Goal: Task Accomplishment & Management: Manage account settings

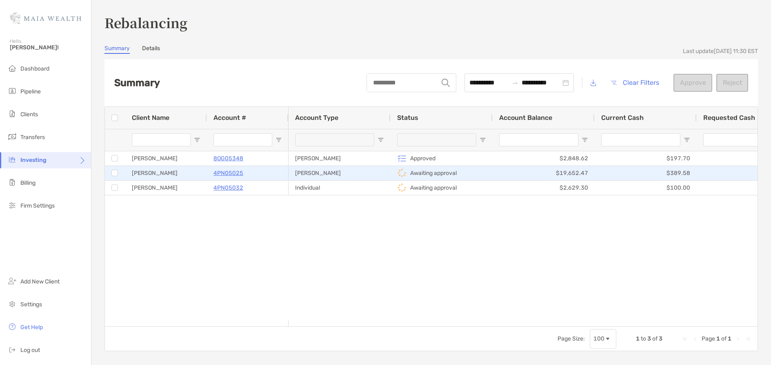
click at [415, 169] on p "Awaiting approval" at bounding box center [433, 173] width 47 height 10
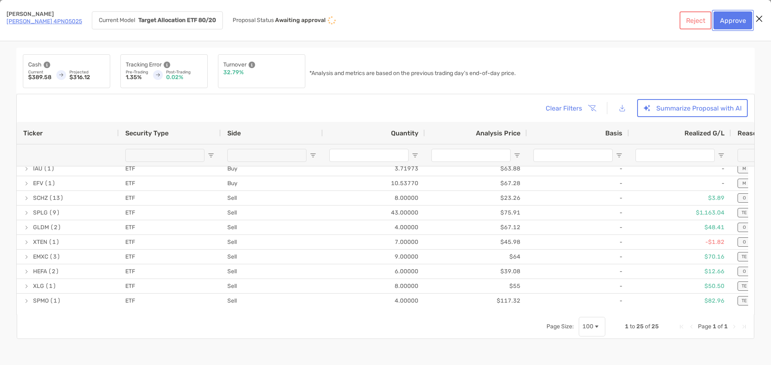
click at [737, 17] on button "Approve" at bounding box center [732, 20] width 39 height 18
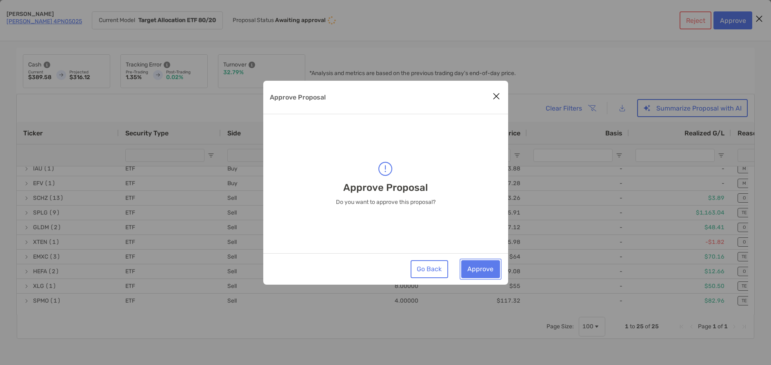
click at [478, 266] on button "Approve" at bounding box center [480, 269] width 39 height 18
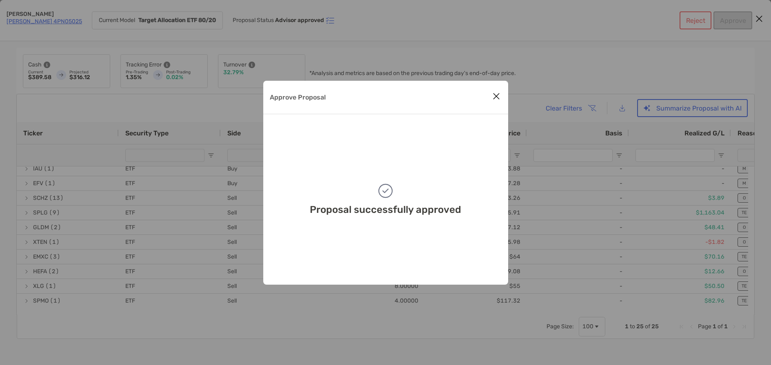
click at [496, 95] on icon "Close modal" at bounding box center [495, 96] width 7 height 10
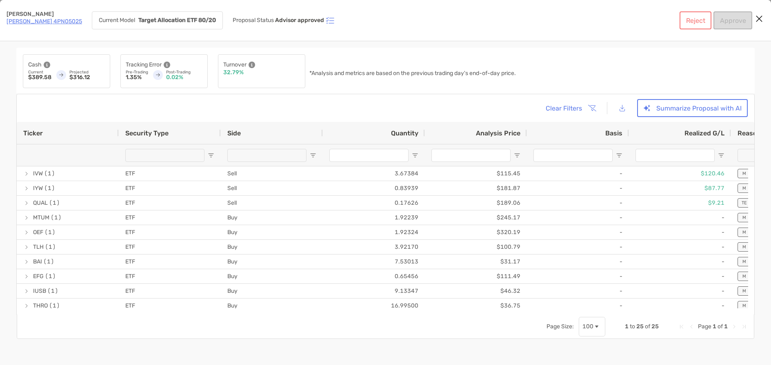
click at [734, 21] on div "Reject Approve" at bounding box center [715, 20] width 73 height 18
click at [739, 21] on div "Reject Approve" at bounding box center [715, 20] width 73 height 18
click at [760, 20] on icon "Close modal" at bounding box center [758, 19] width 7 height 10
click at [244, 104] on div "Clear Filters Summarize Proposal with AI" at bounding box center [385, 108] width 724 height 18
click at [669, 106] on button "Summarize Proposal with AI" at bounding box center [692, 108] width 111 height 18
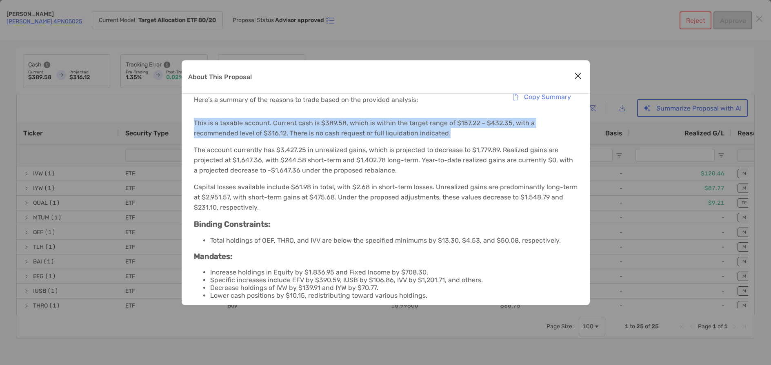
drag, startPoint x: 194, startPoint y: 120, endPoint x: 412, endPoint y: 134, distance: 218.3
click at [412, 134] on p "This is a taxable account. Current cash is $389.58, which is within the target …" at bounding box center [386, 128] width 384 height 20
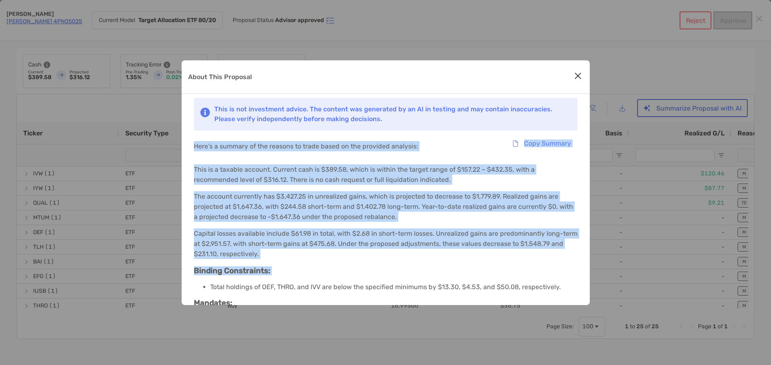
drag, startPoint x: 194, startPoint y: 147, endPoint x: 579, endPoint y: 253, distance: 399.2
click at [581, 273] on div "This is not investment advice. The content was generated by an AI in testing an…" at bounding box center [386, 257] width 408 height 327
click at [545, 155] on div "Here’s a summary of the reasons to trade based on the provided analysis: Copy S…" at bounding box center [386, 146] width 384 height 23
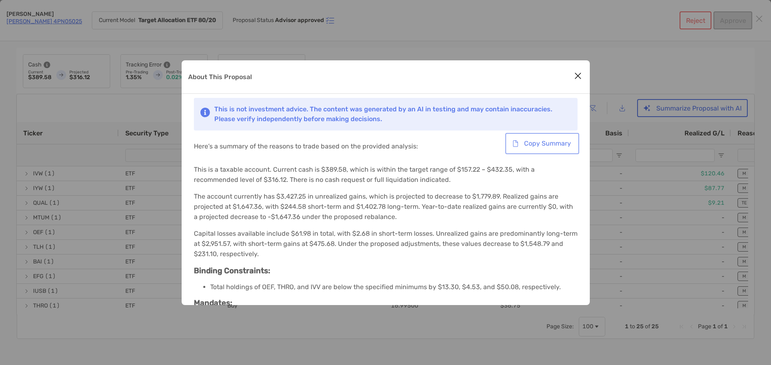
click at [546, 142] on button "Copy Summary" at bounding box center [542, 144] width 71 height 18
click at [577, 73] on icon "Close modal" at bounding box center [577, 76] width 7 height 10
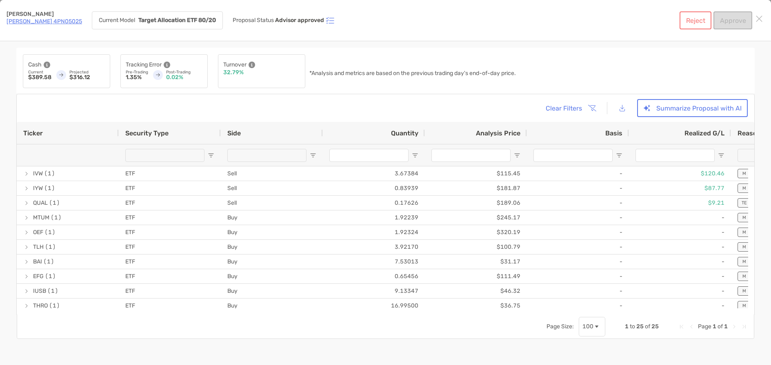
click at [730, 20] on div "Reject Approve" at bounding box center [715, 20] width 73 height 18
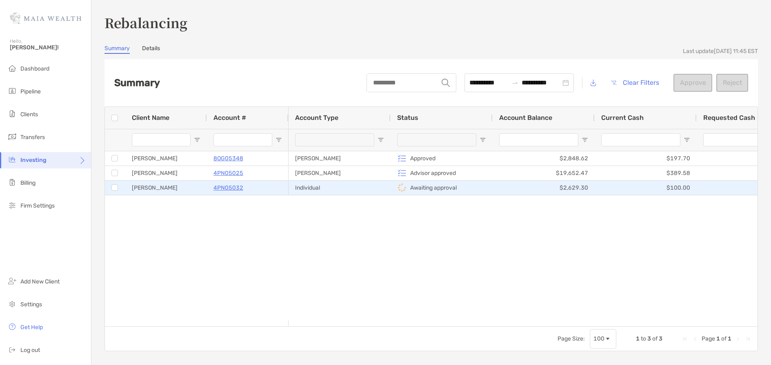
click at [434, 186] on p "Awaiting approval" at bounding box center [433, 188] width 47 height 10
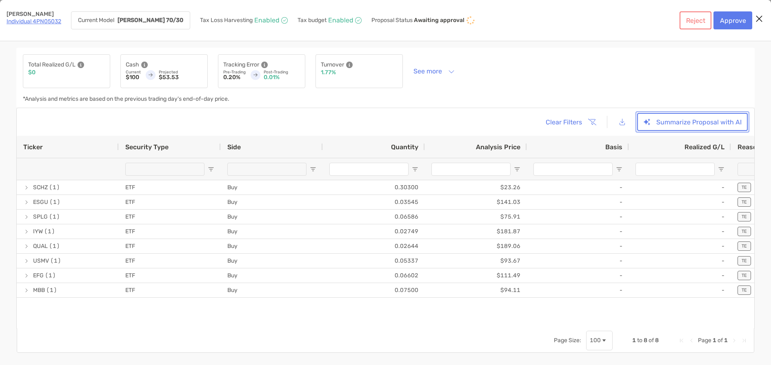
click at [698, 123] on button "Summarize Proposal with AI" at bounding box center [692, 122] width 111 height 18
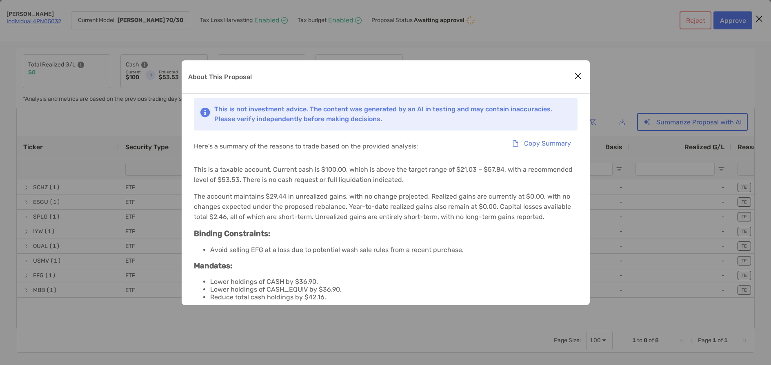
click at [577, 77] on icon "Close modal" at bounding box center [577, 76] width 7 height 10
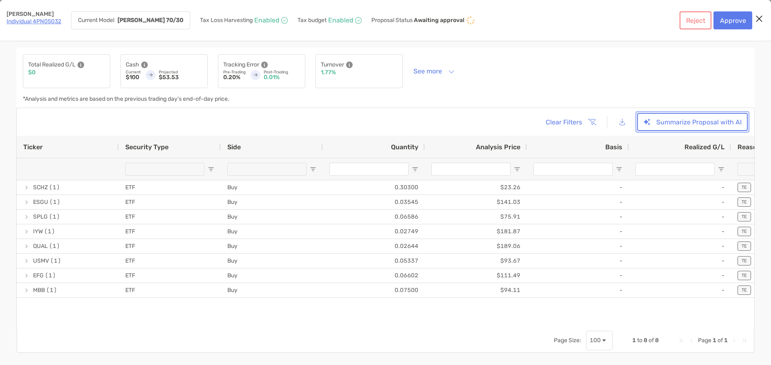
click at [728, 123] on button "Summarize Proposal with AI" at bounding box center [692, 122] width 111 height 18
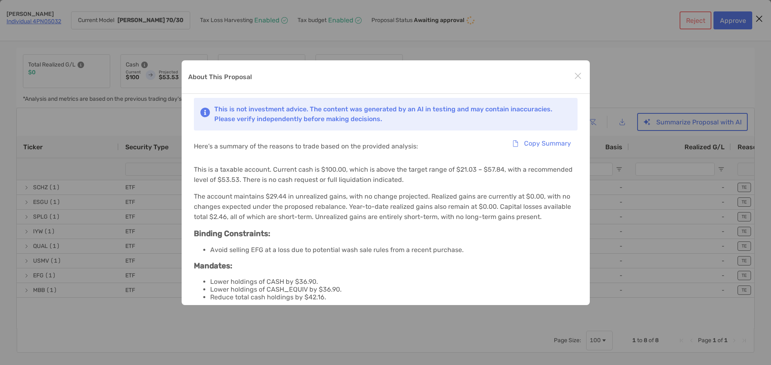
click at [632, 53] on div "About This Proposal This is not investment advice. The content was generated by…" at bounding box center [385, 182] width 771 height 365
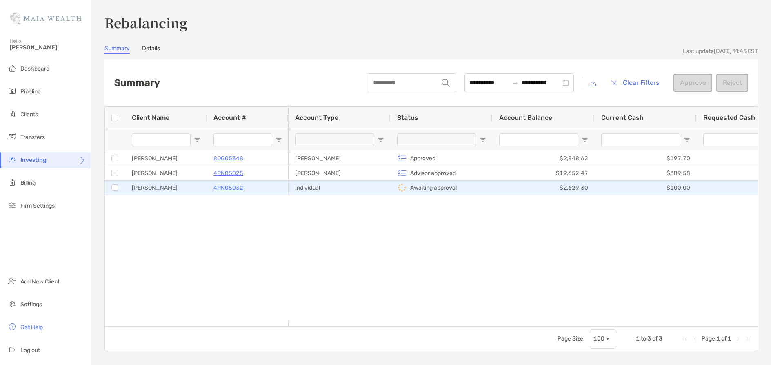
click at [415, 189] on p "Awaiting approval" at bounding box center [433, 188] width 47 height 10
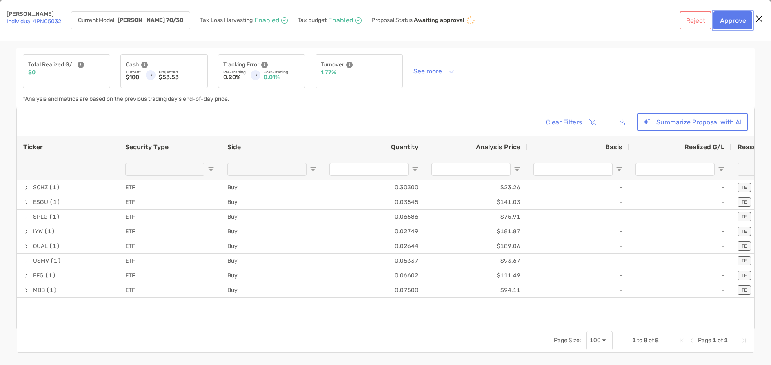
click at [736, 23] on button "Approve" at bounding box center [732, 20] width 39 height 18
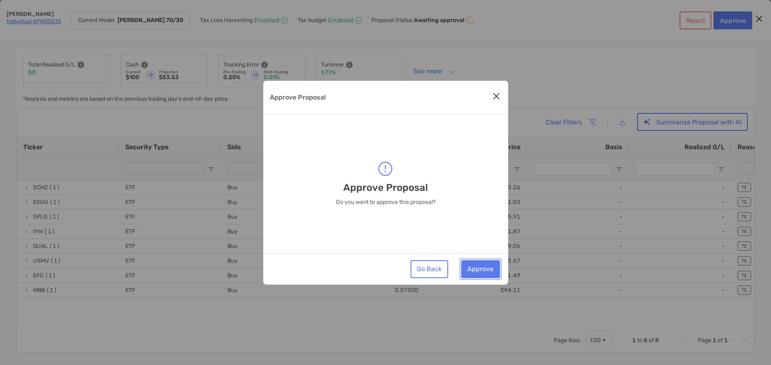
click at [483, 267] on button "Approve" at bounding box center [480, 269] width 39 height 18
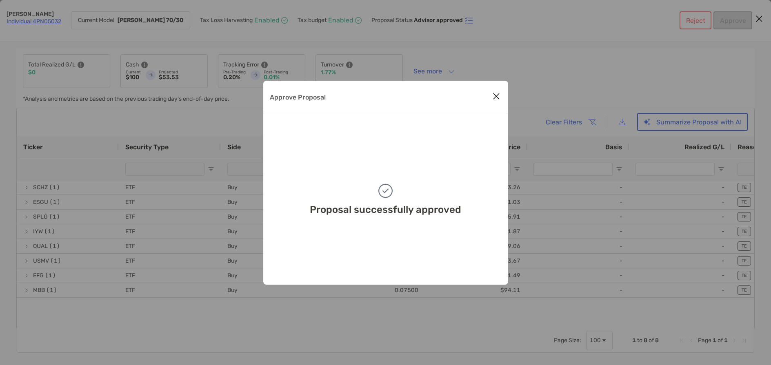
click at [497, 94] on icon "Close modal" at bounding box center [495, 96] width 7 height 10
